Goal: Navigation & Orientation: Understand site structure

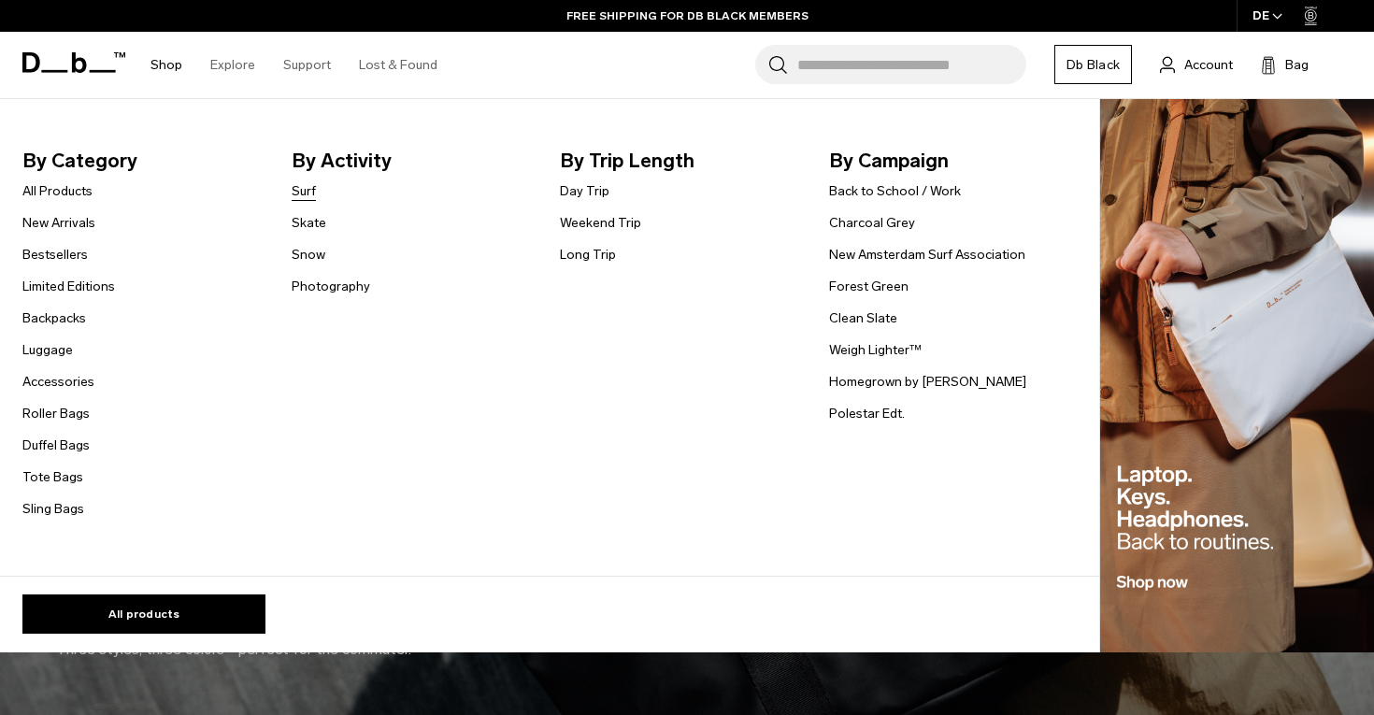
click at [308, 194] on link "Surf" at bounding box center [304, 191] width 24 height 20
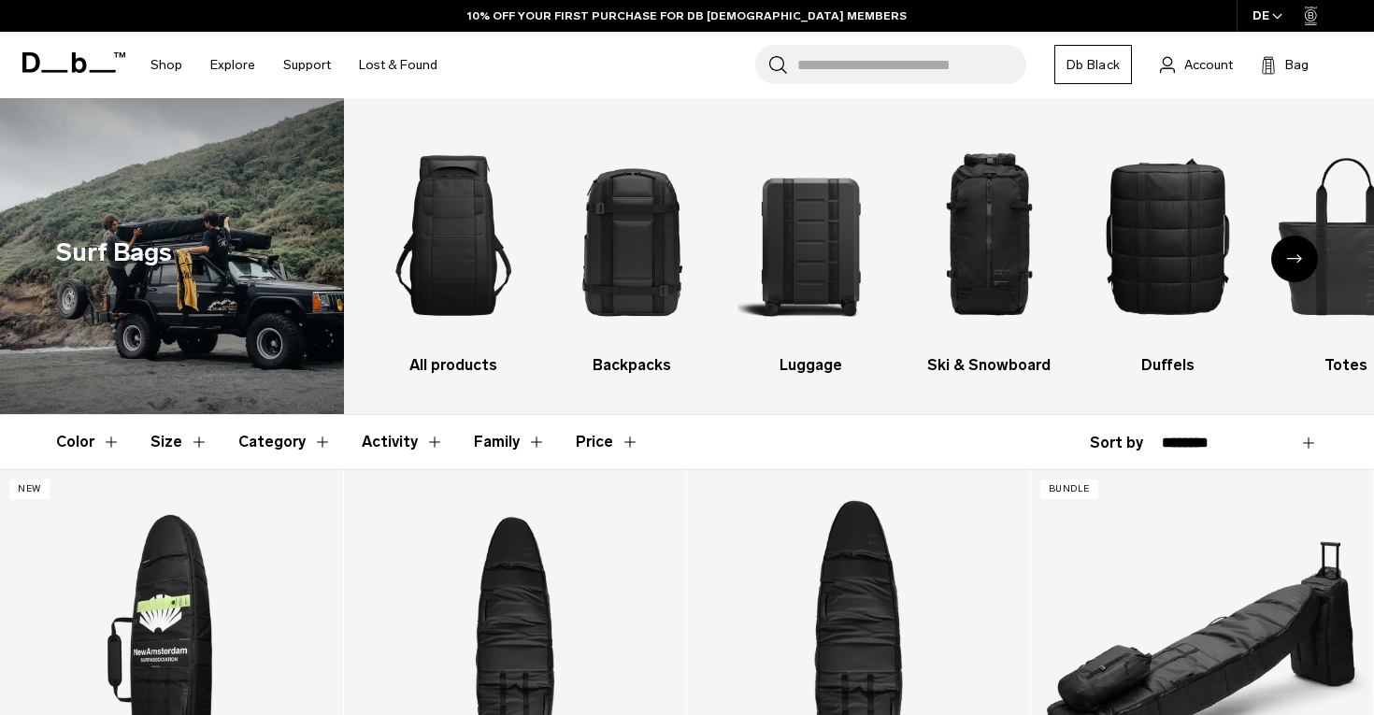
click at [1305, 260] on div "Next slide" at bounding box center [1294, 259] width 47 height 47
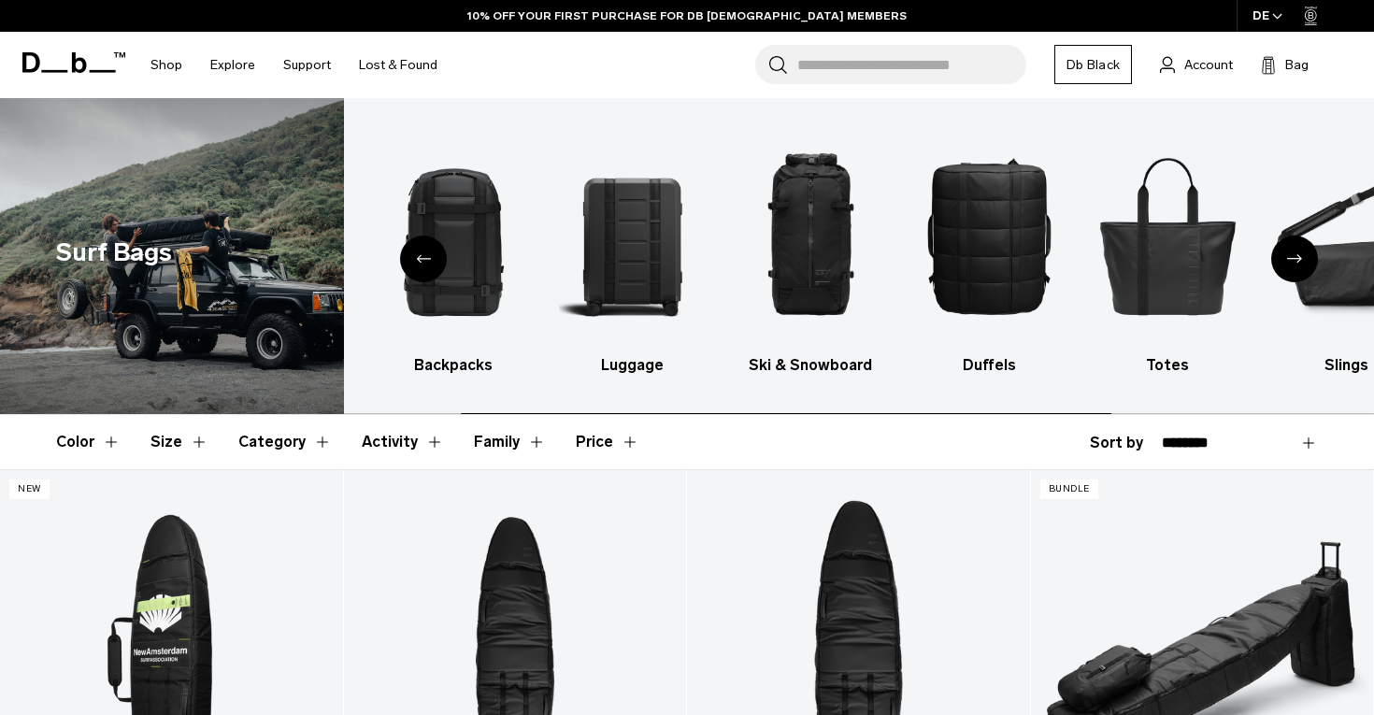
click at [1305, 260] on div "Next slide" at bounding box center [1294, 259] width 47 height 47
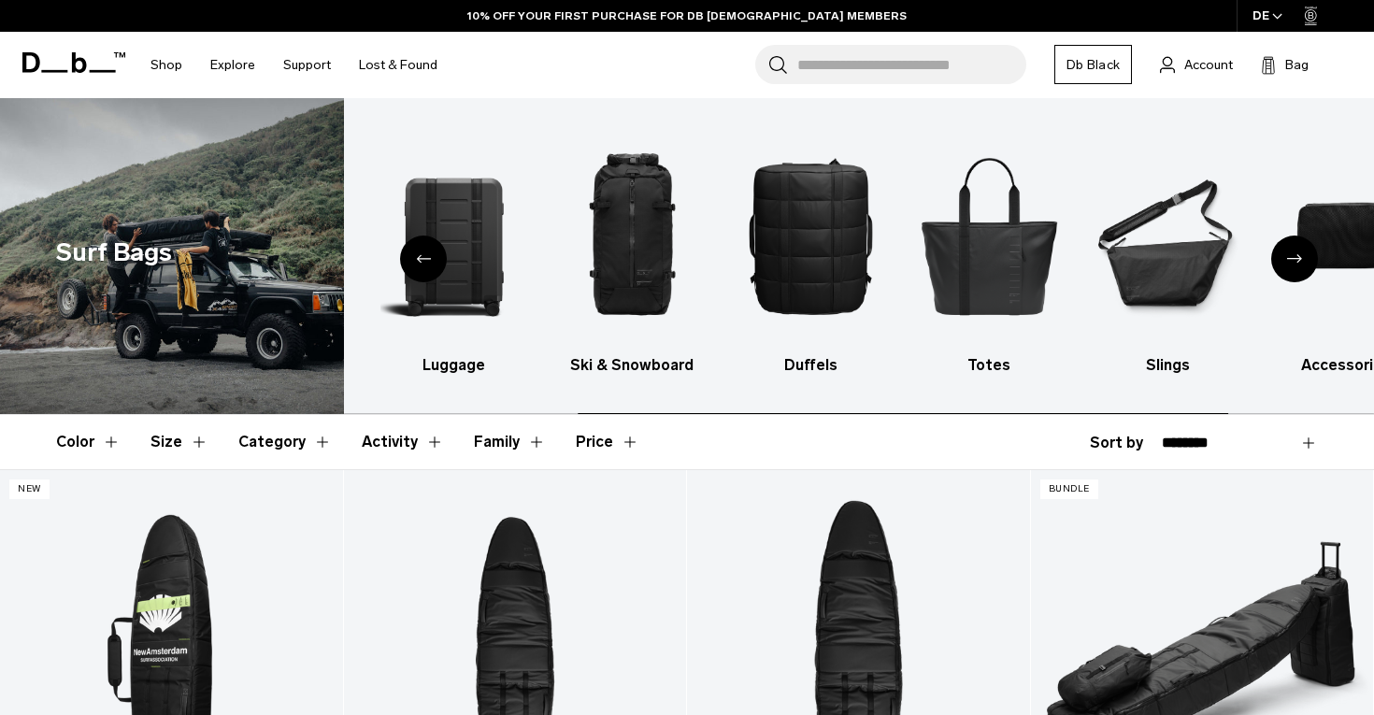
click at [1302, 260] on div "Next slide" at bounding box center [1294, 259] width 47 height 47
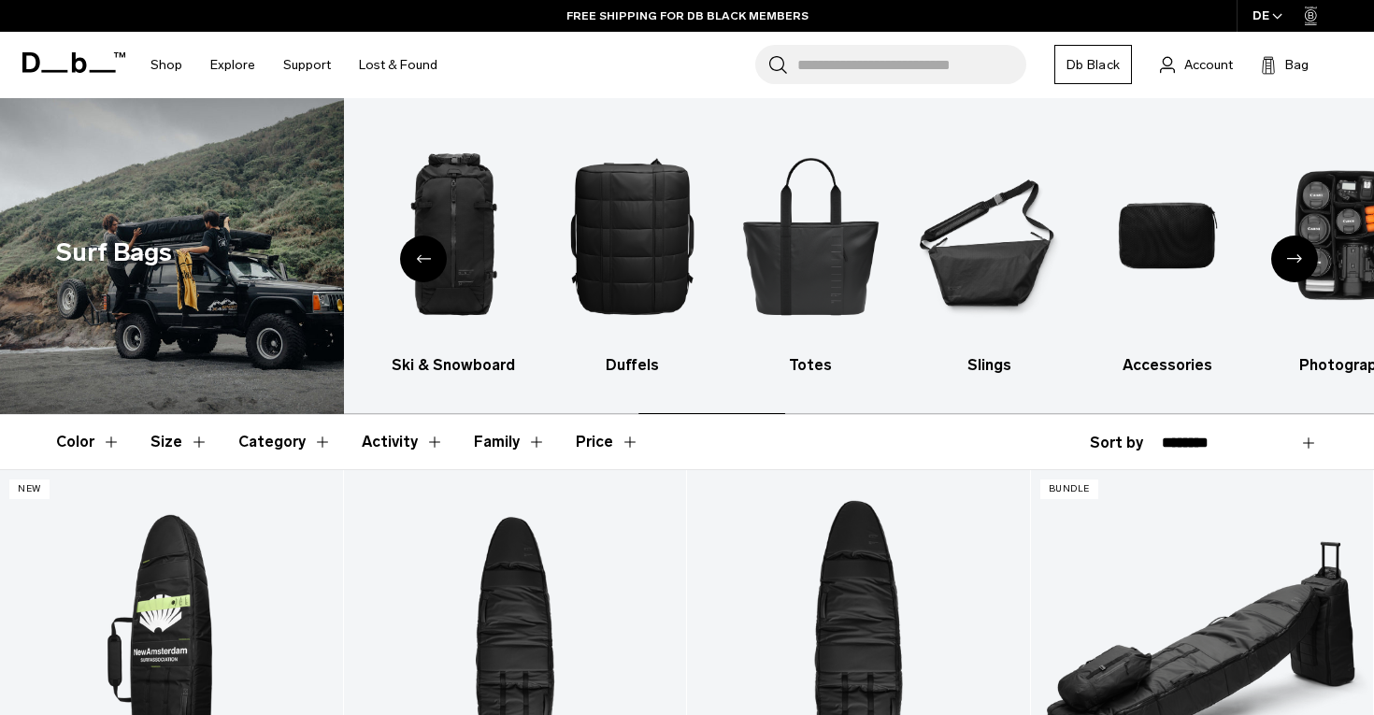
click at [1302, 260] on div "Next slide" at bounding box center [1294, 259] width 47 height 47
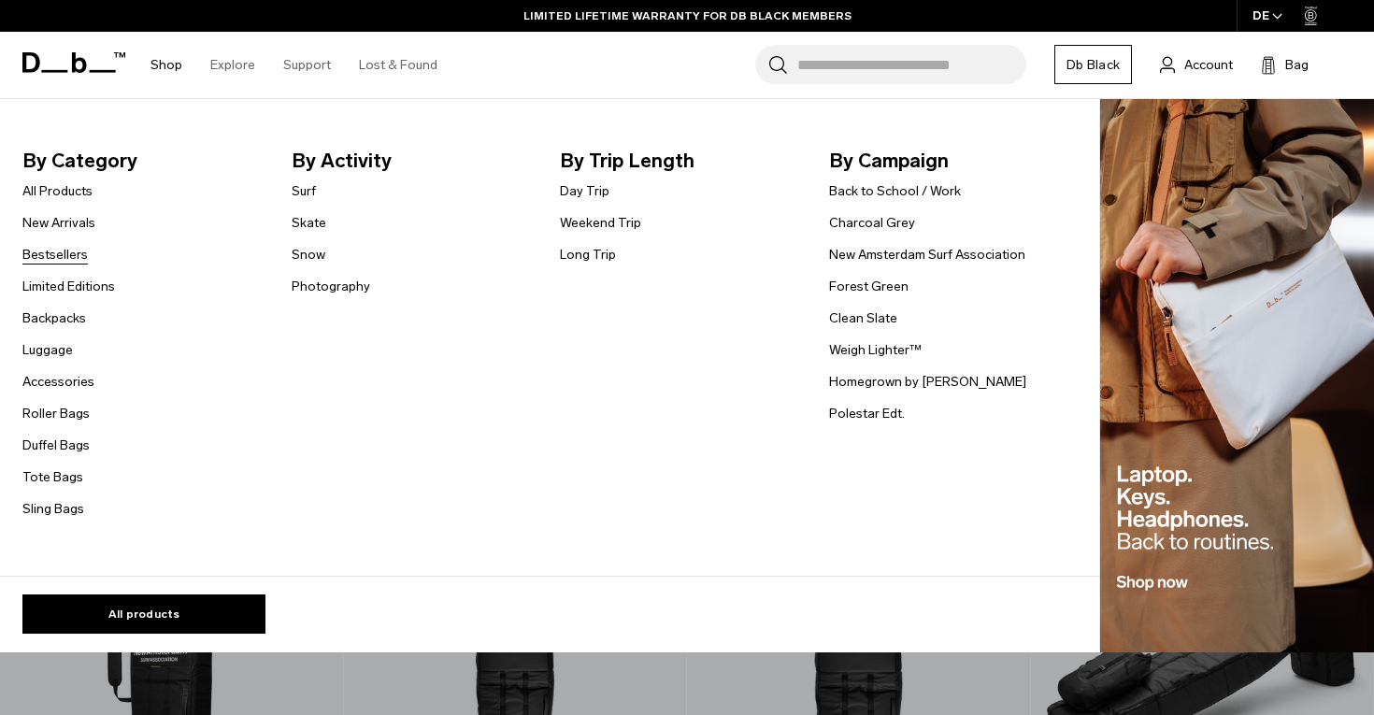
click at [61, 259] on link "Bestsellers" at bounding box center [54, 255] width 65 height 20
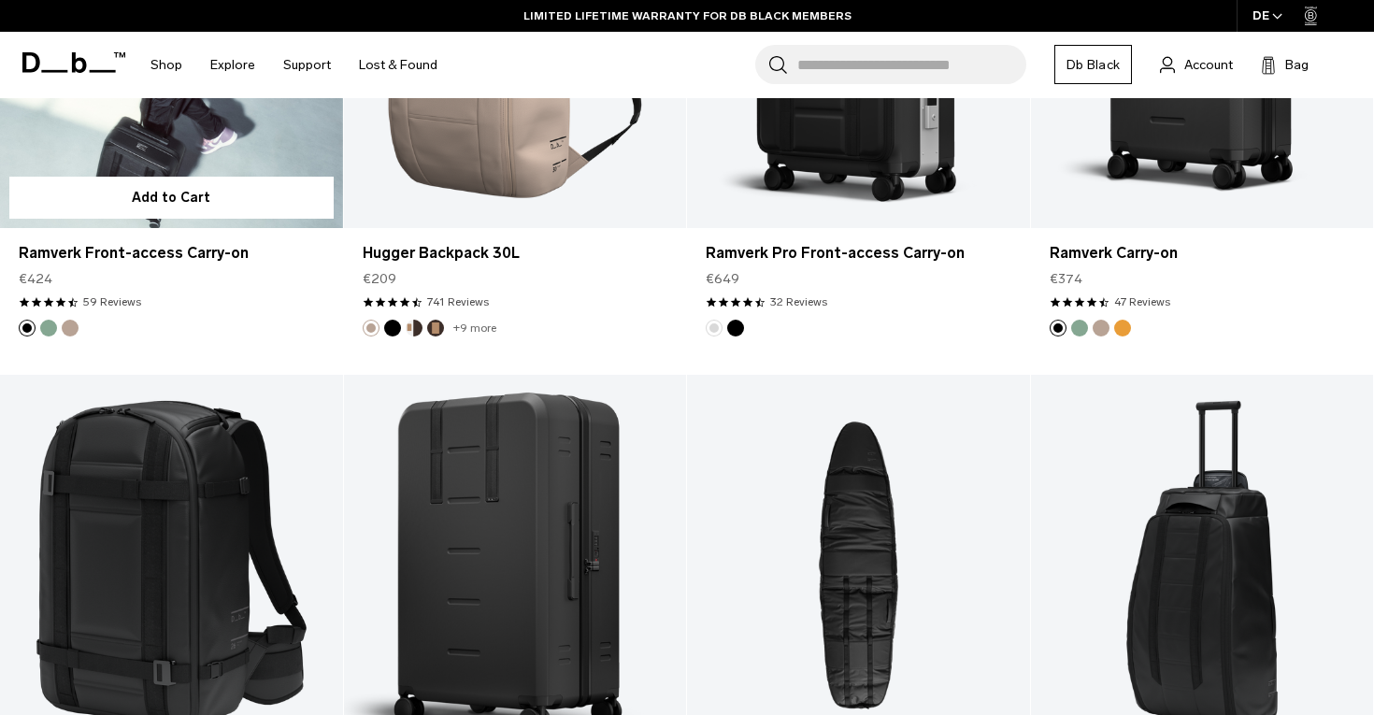
scroll to position [2266, 0]
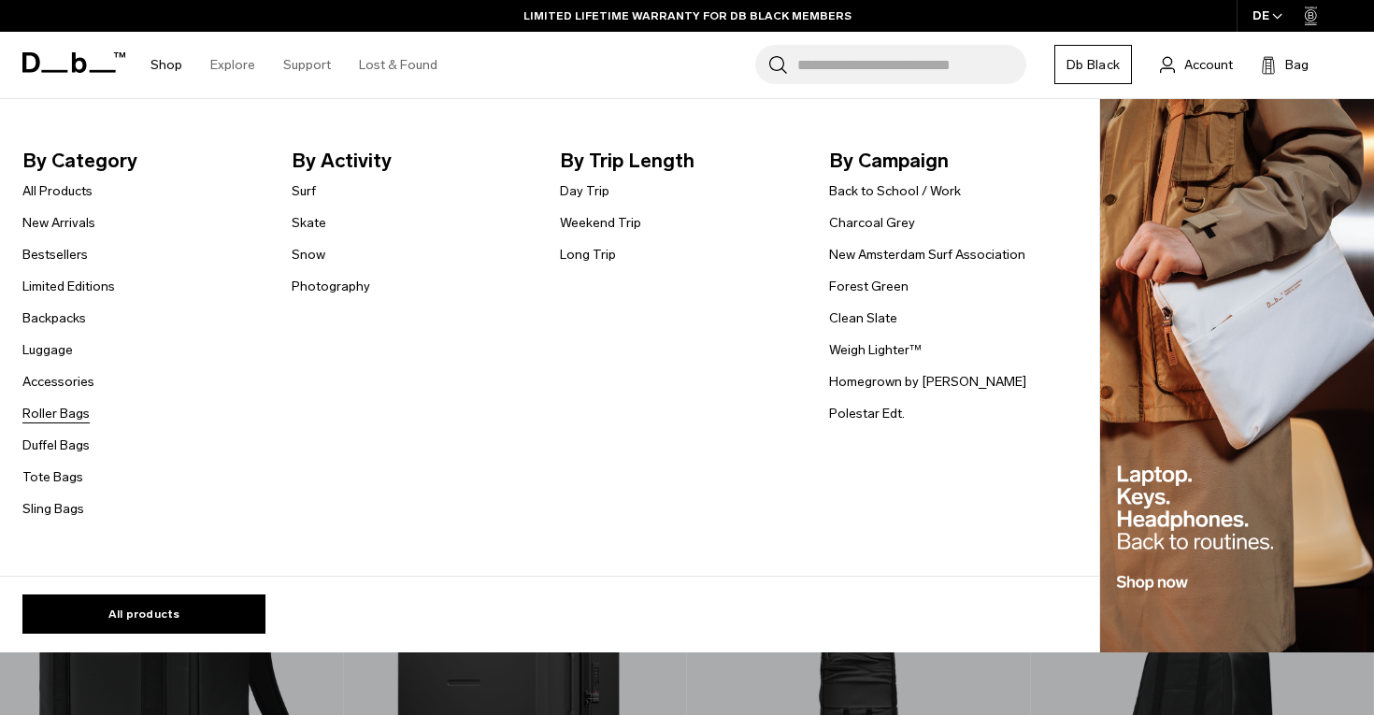
click at [50, 407] on link "Roller Bags" at bounding box center [55, 414] width 67 height 20
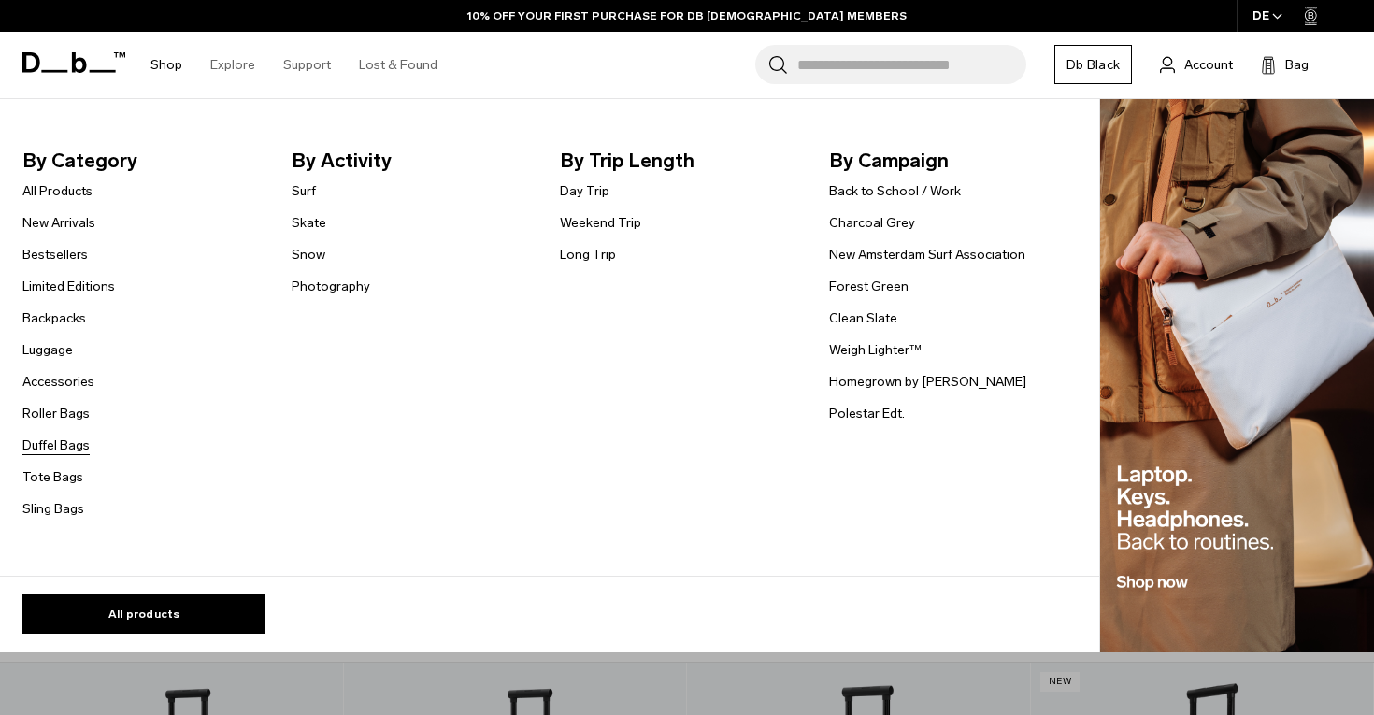
click at [75, 449] on link "Duffel Bags" at bounding box center [55, 446] width 67 height 20
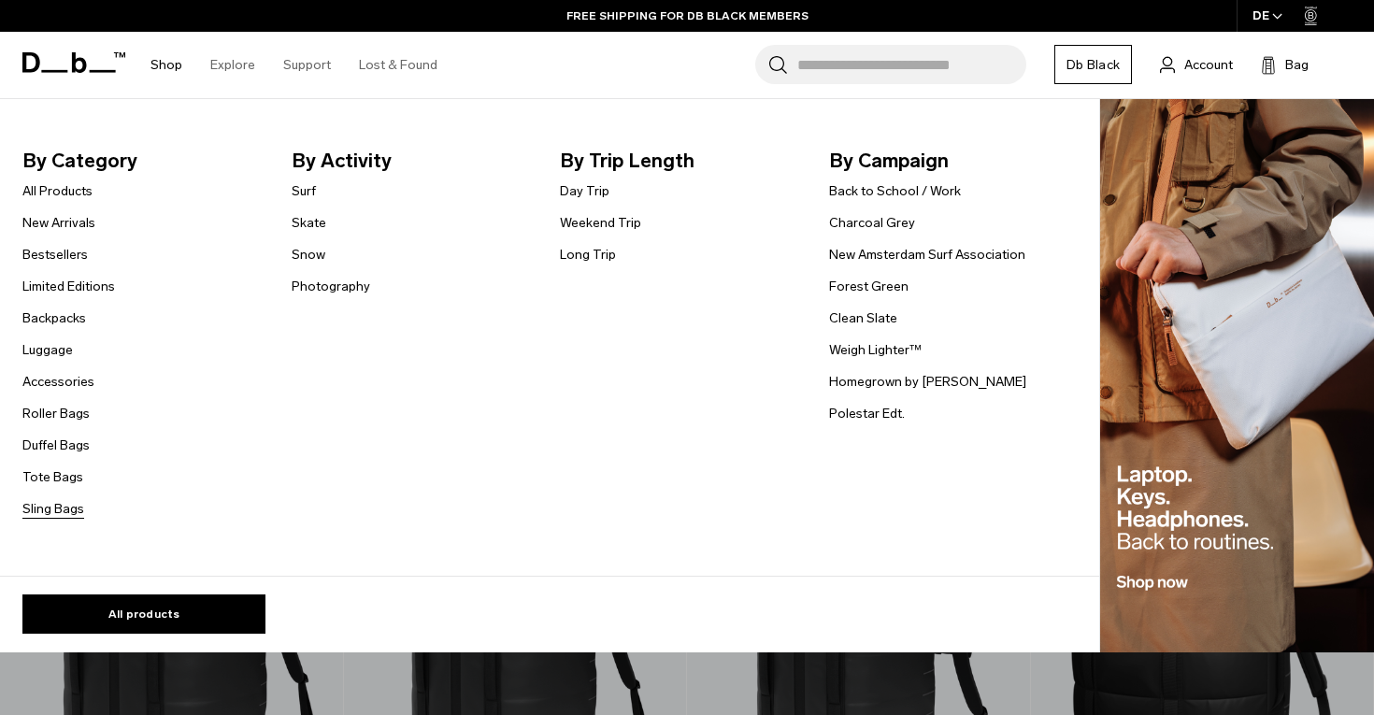
click at [40, 514] on link "Sling Bags" at bounding box center [53, 509] width 62 height 20
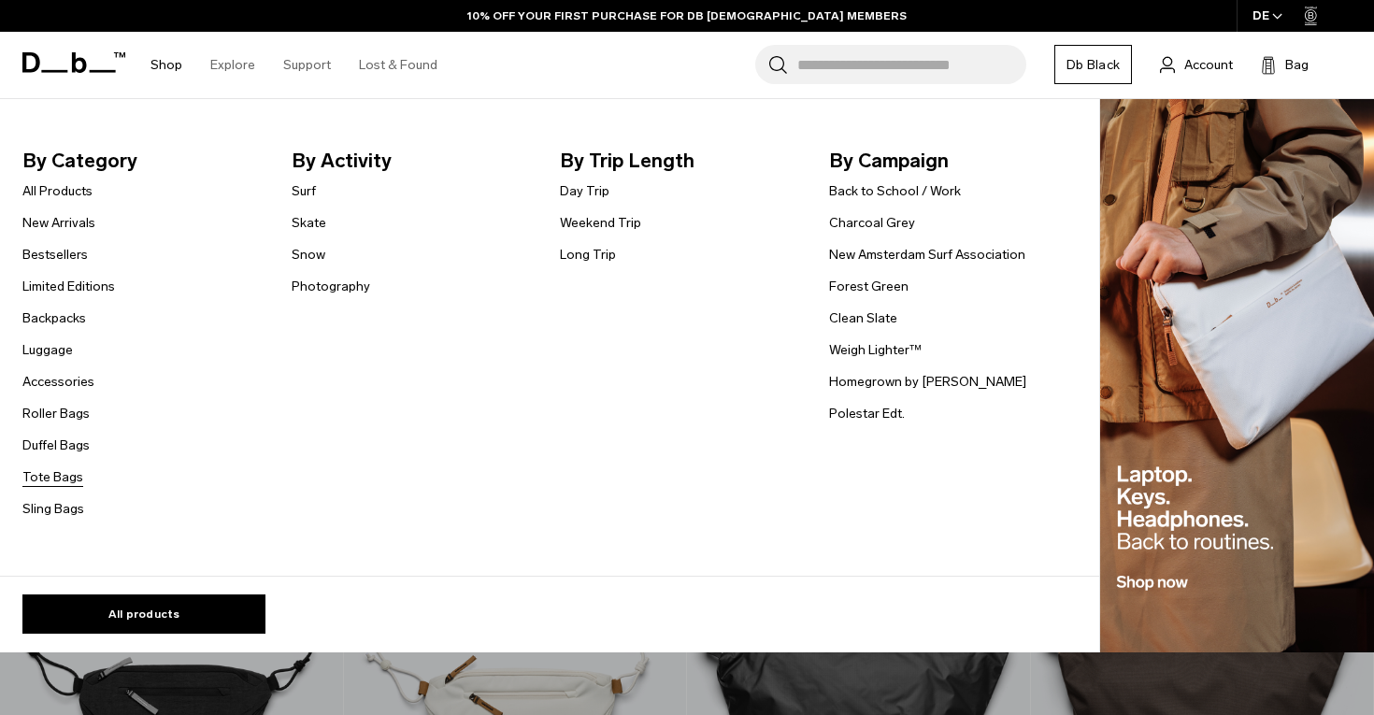
click at [39, 477] on link "Tote Bags" at bounding box center [52, 477] width 61 height 20
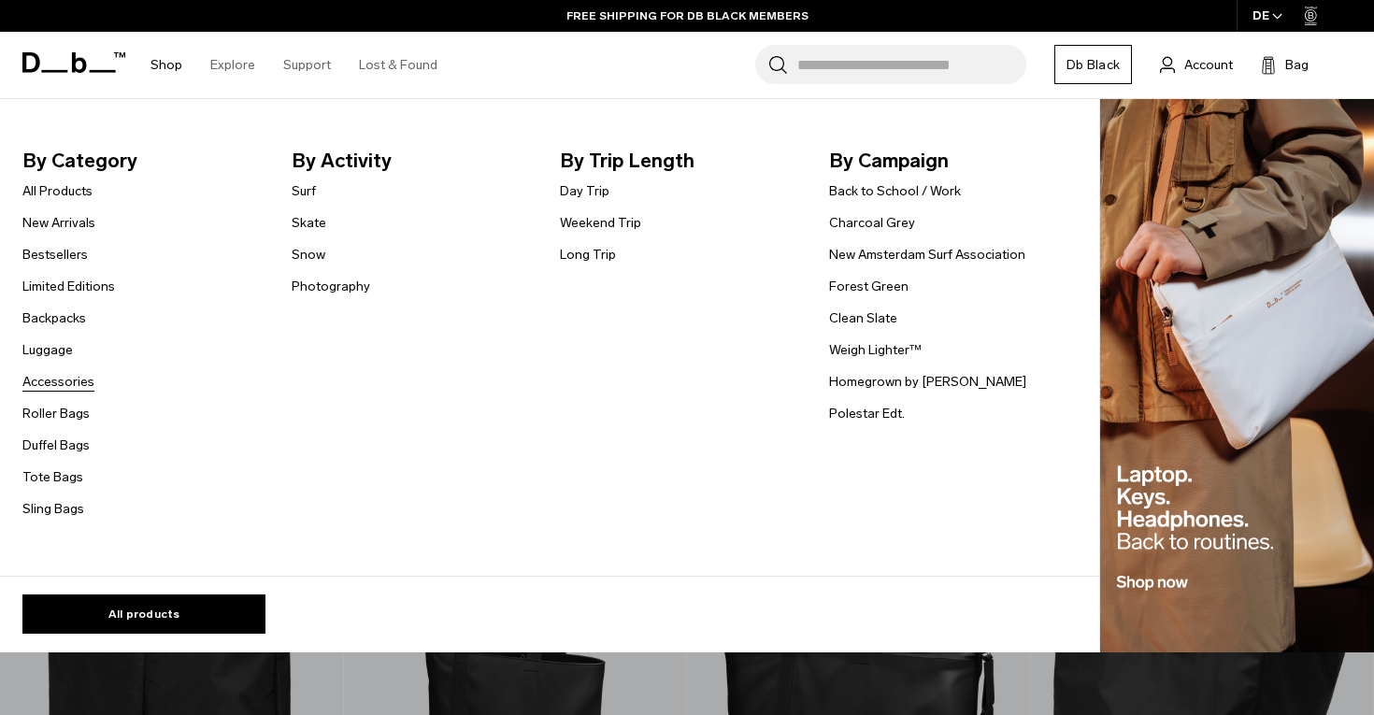
click at [58, 380] on link "Accessories" at bounding box center [58, 382] width 72 height 20
